Goal: Information Seeking & Learning: Learn about a topic

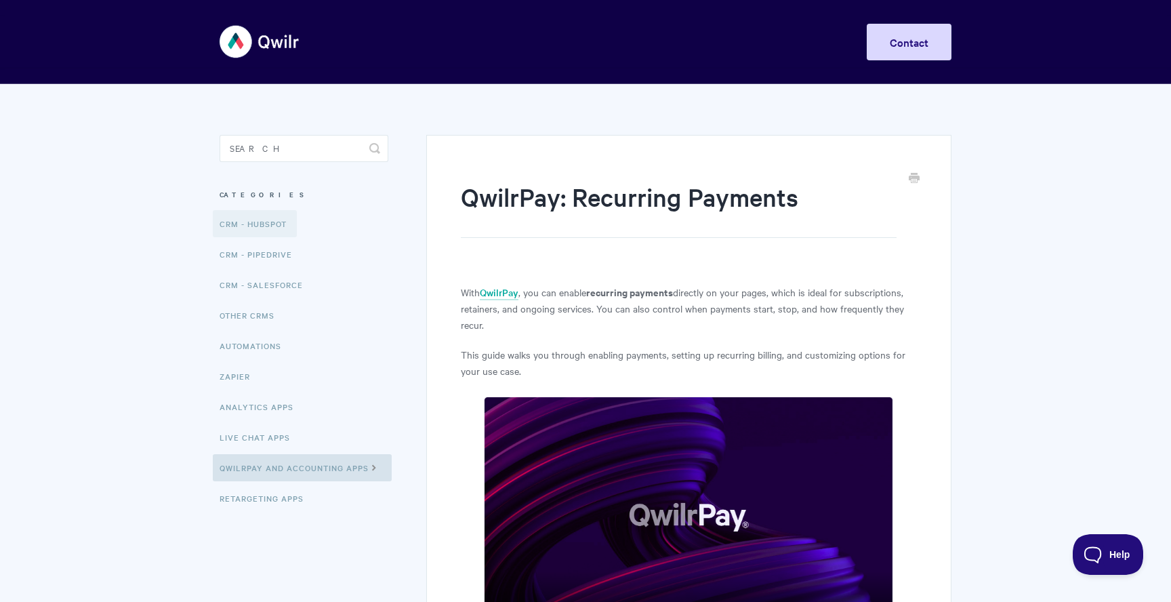
click at [269, 229] on link "CRM - HubSpot" at bounding box center [255, 223] width 84 height 27
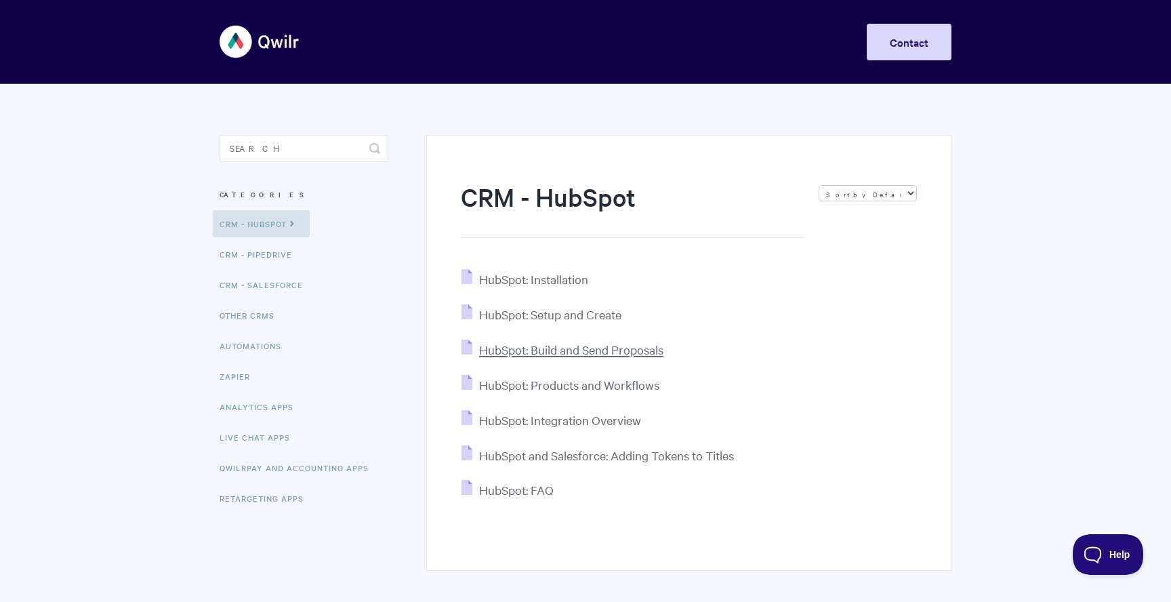
click at [643, 345] on span "HubSpot: Build and Send Proposals" at bounding box center [571, 349] width 184 height 16
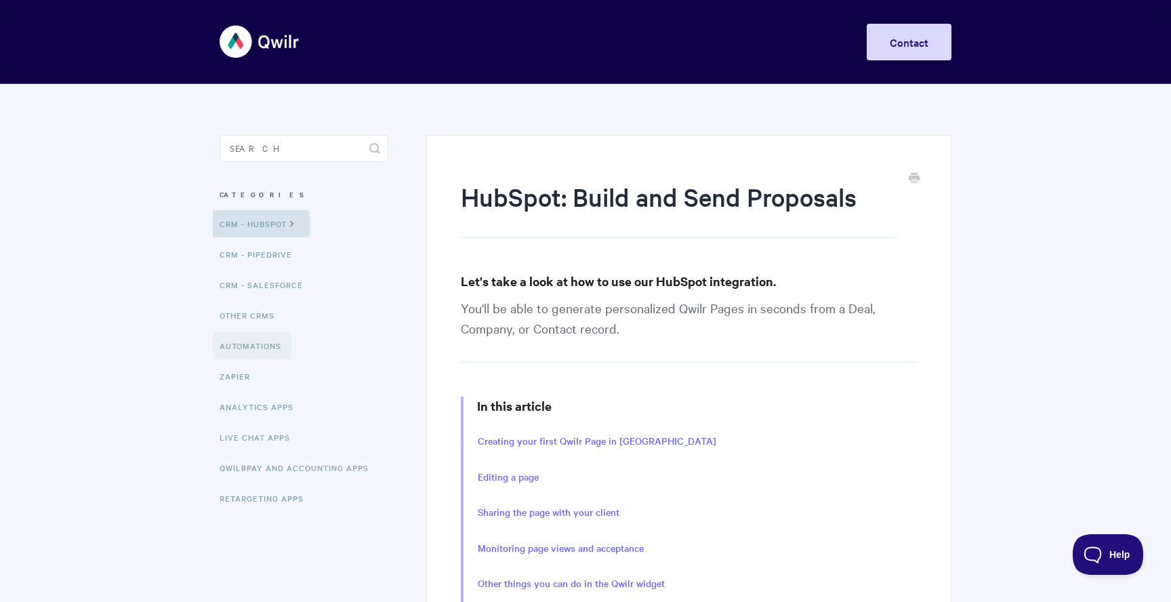
click at [232, 352] on link "Automations" at bounding box center [252, 345] width 79 height 27
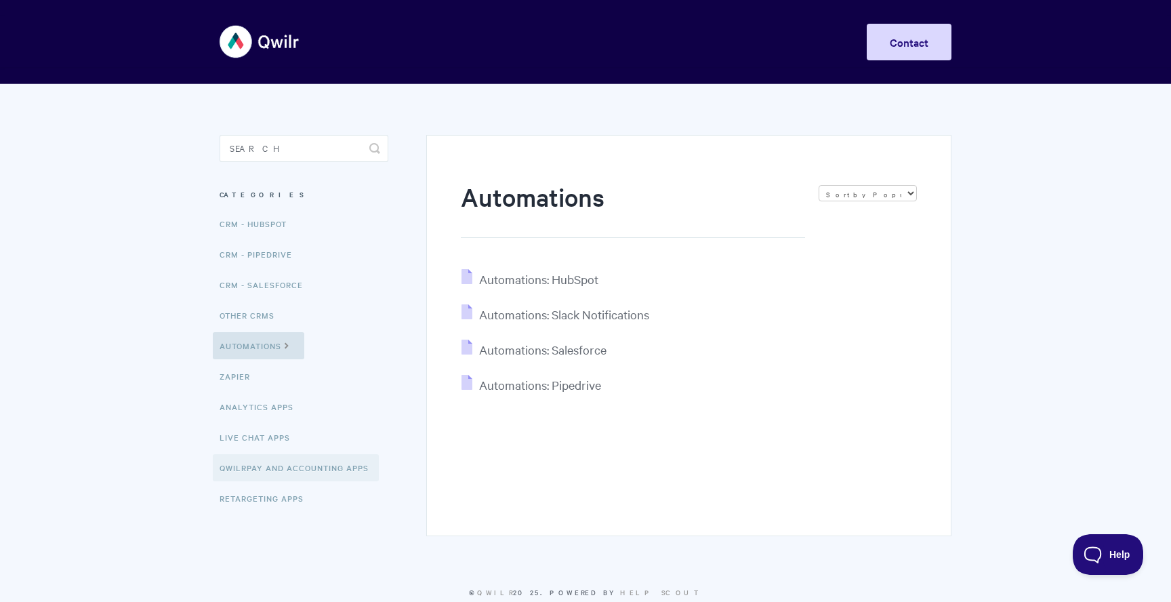
click at [257, 476] on link "QwilrPay and Accounting Apps" at bounding box center [296, 467] width 166 height 27
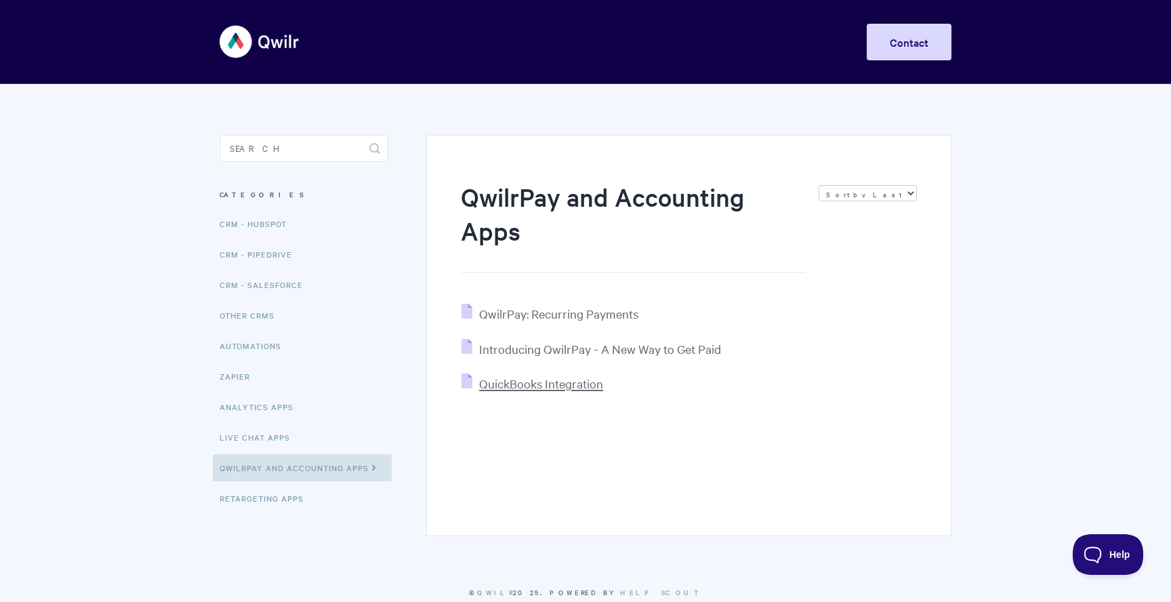
click at [574, 383] on span "QuickBooks Integration" at bounding box center [541, 383] width 124 height 16
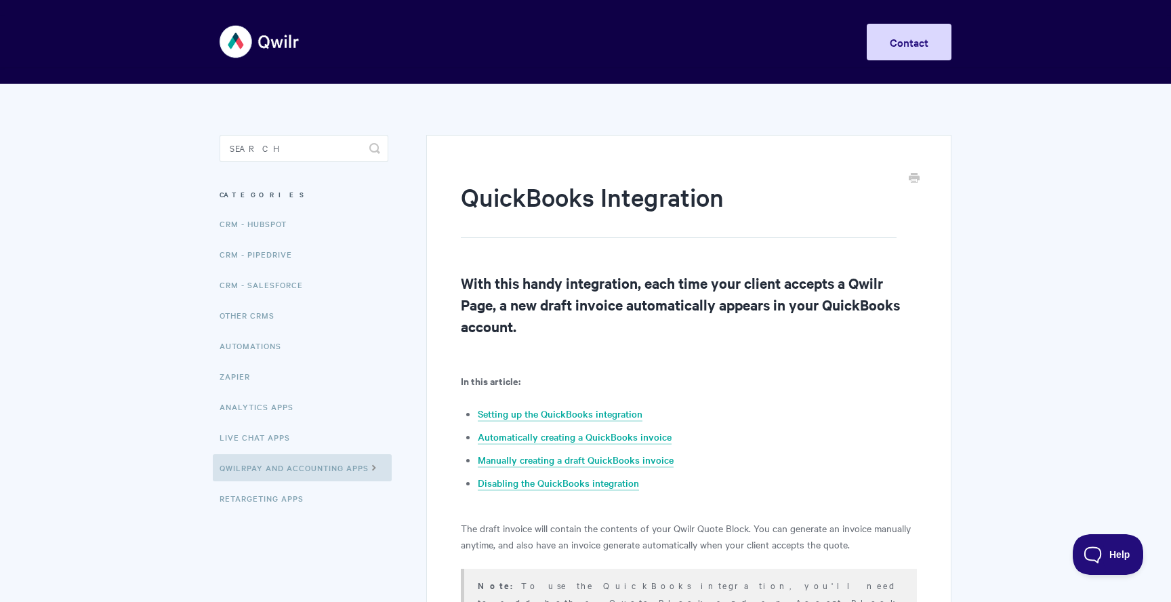
click at [303, 35] on div "Toggle Navigation Home Getting Started Creating & Editing Pages Sharing & Analy…" at bounding box center [585, 41] width 732 height 51
